Goal: Task Accomplishment & Management: Complete application form

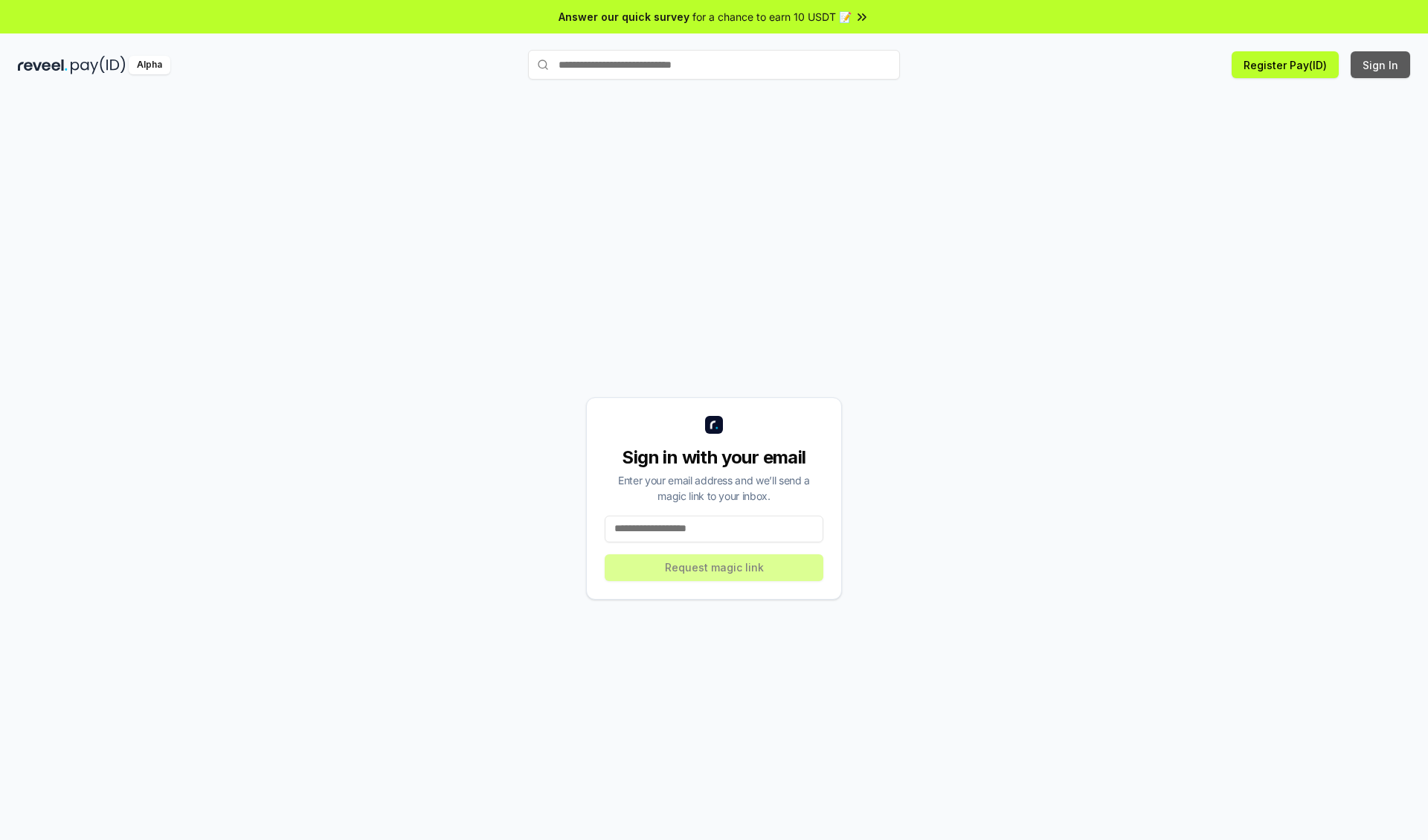
click at [1382, 65] on button "Sign In" at bounding box center [1381, 65] width 60 height 27
type input "**********"
click at [714, 567] on button "Request magic link" at bounding box center [714, 568] width 218 height 27
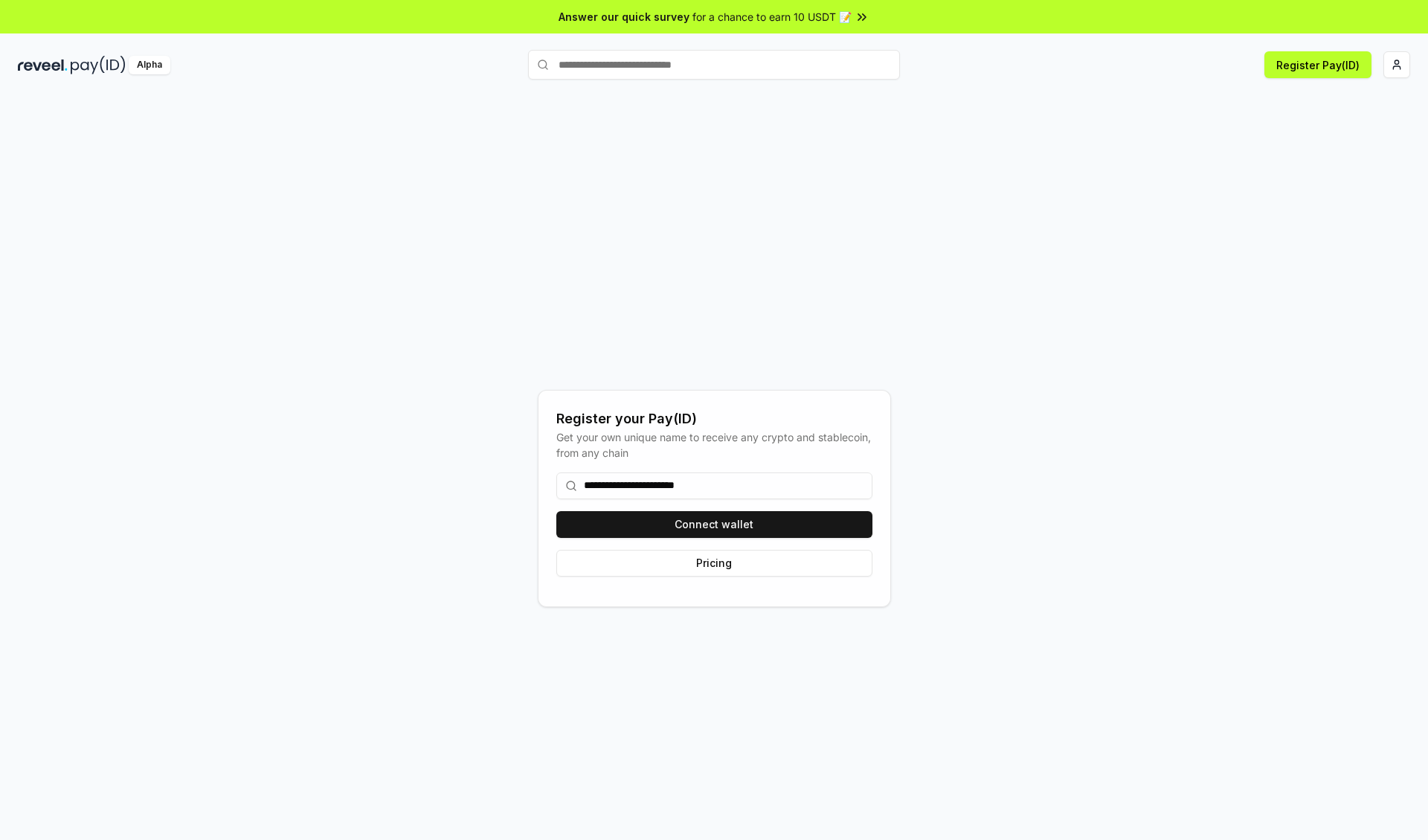
type input "**********"
